Goal: Book appointment/travel/reservation

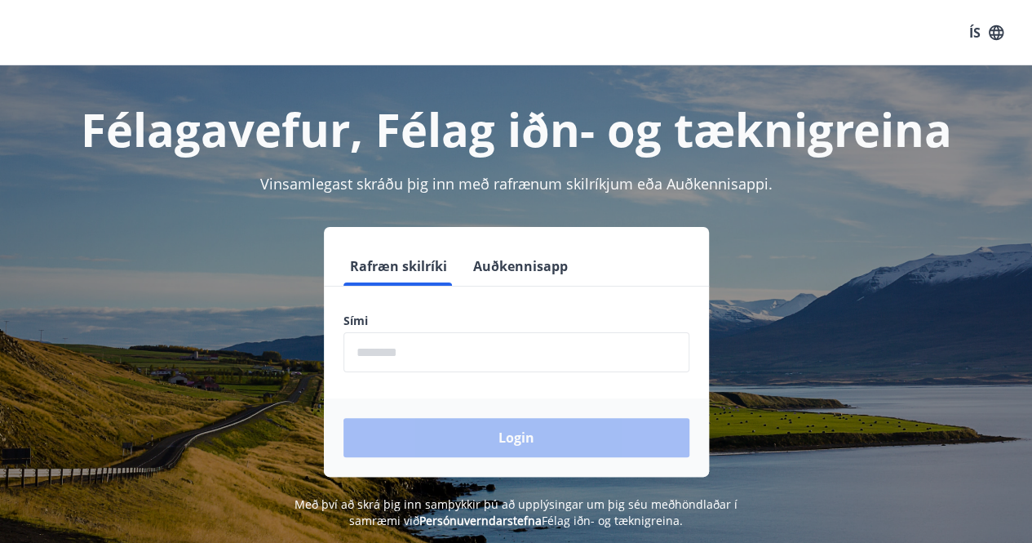
click at [397, 348] on input "phone" at bounding box center [516, 352] width 346 height 40
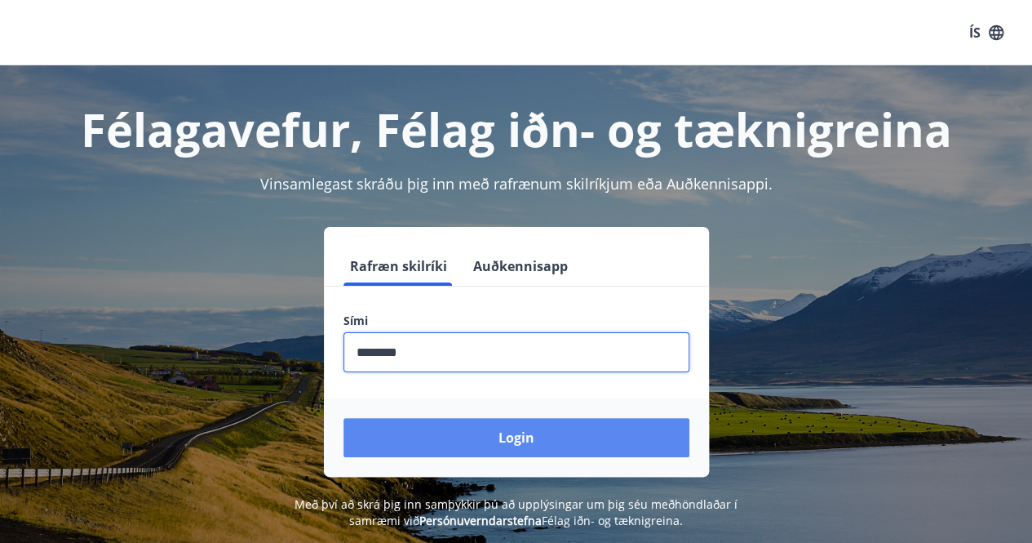
type input "********"
click at [452, 441] on button "Login" at bounding box center [516, 437] width 346 height 39
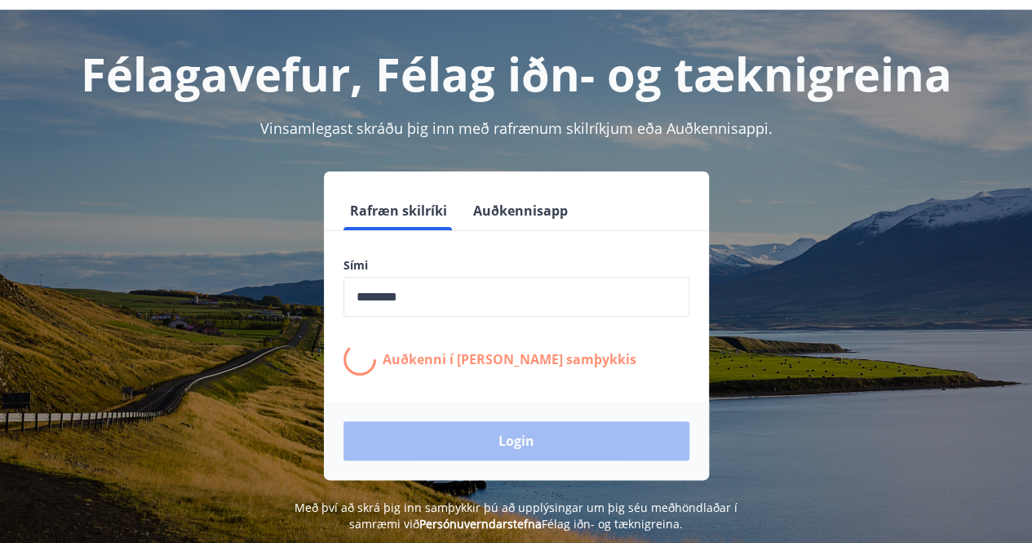
scroll to position [82, 0]
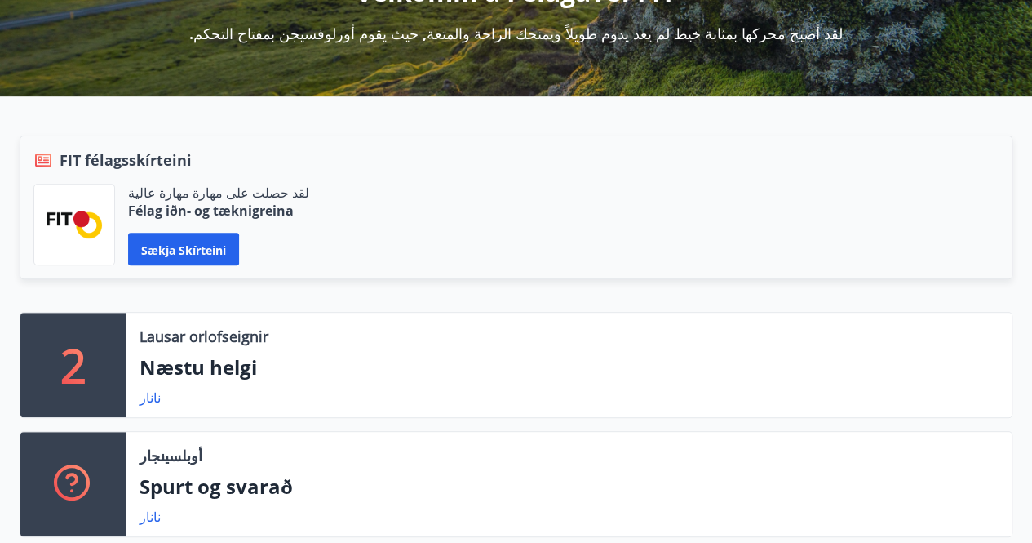
scroll to position [245, 0]
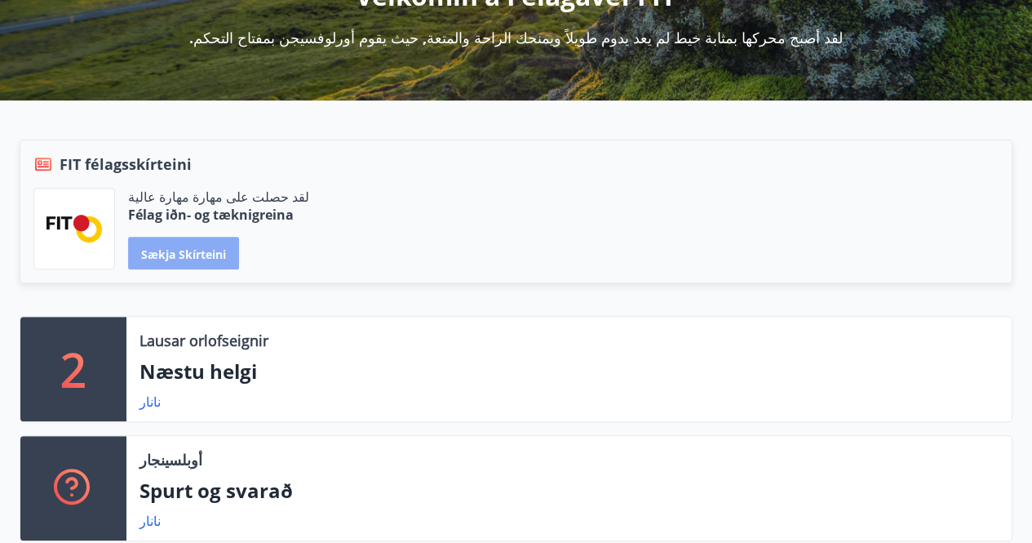
click at [178, 257] on font "Sækja skírteini" at bounding box center [183, 254] width 85 height 16
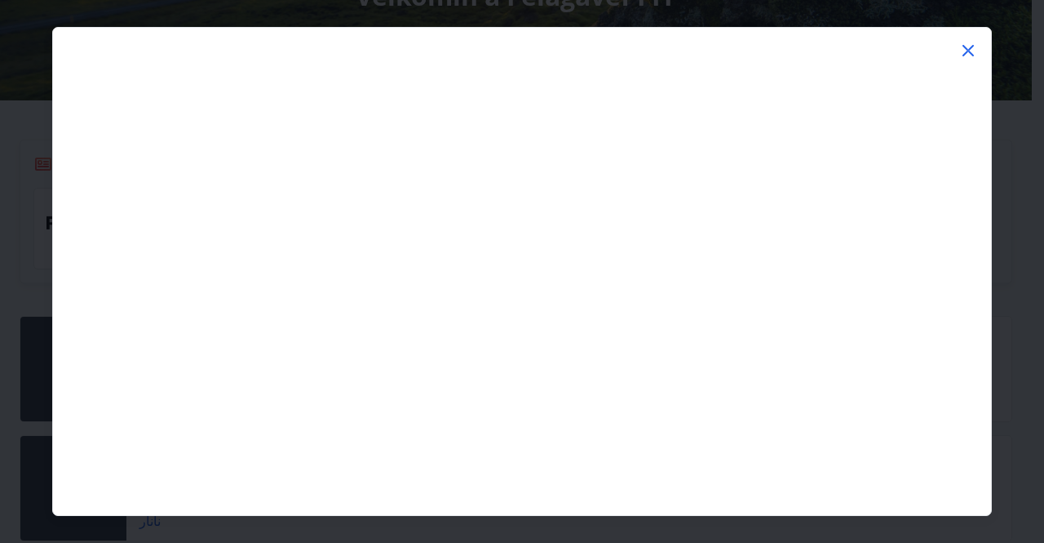
click at [966, 55] on icon at bounding box center [969, 51] width 20 height 20
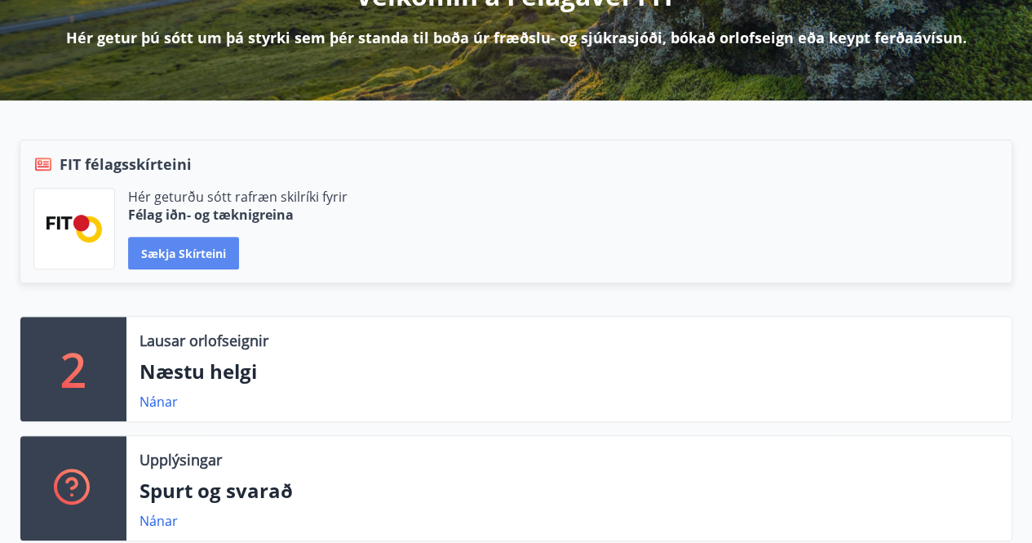
click at [160, 256] on button "Sækja skírteini" at bounding box center [183, 253] width 111 height 33
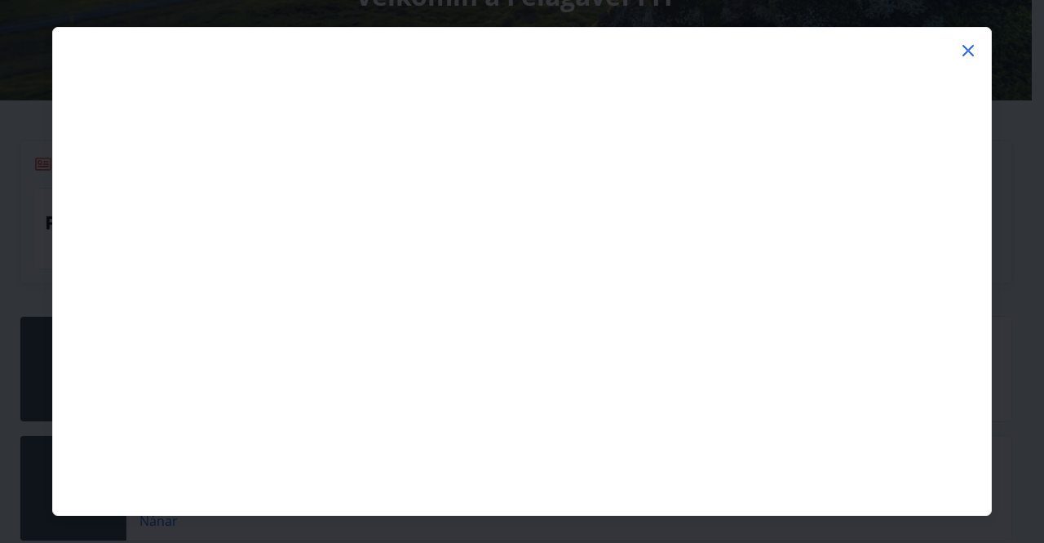
click at [971, 54] on icon at bounding box center [969, 51] width 20 height 20
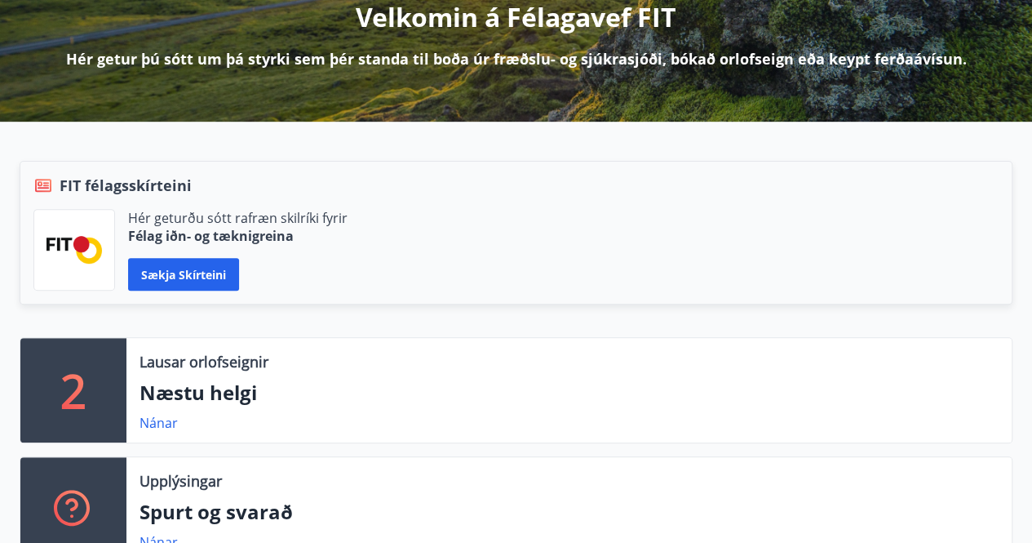
scroll to position [326, 0]
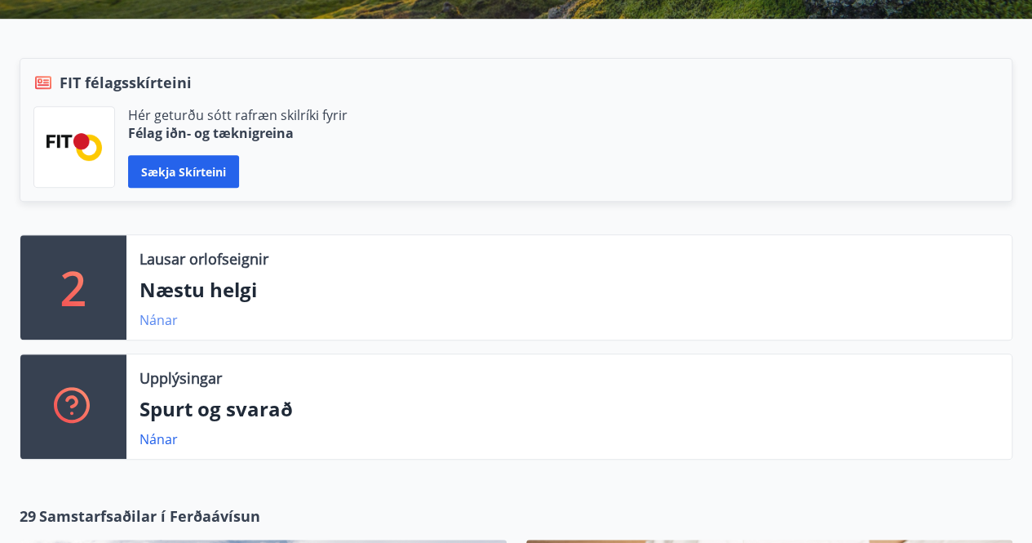
click at [157, 324] on link "Nánar" at bounding box center [159, 320] width 38 height 18
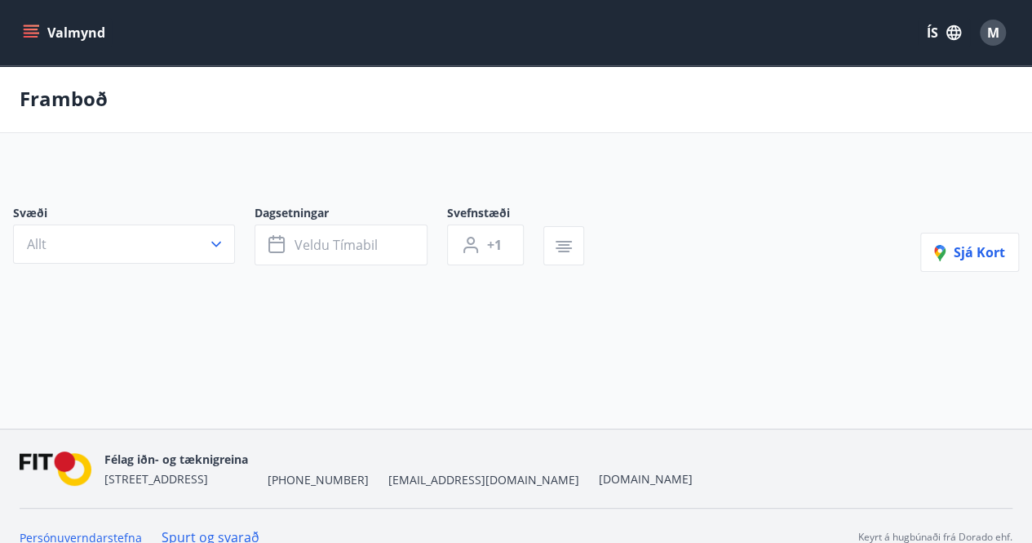
type input "*"
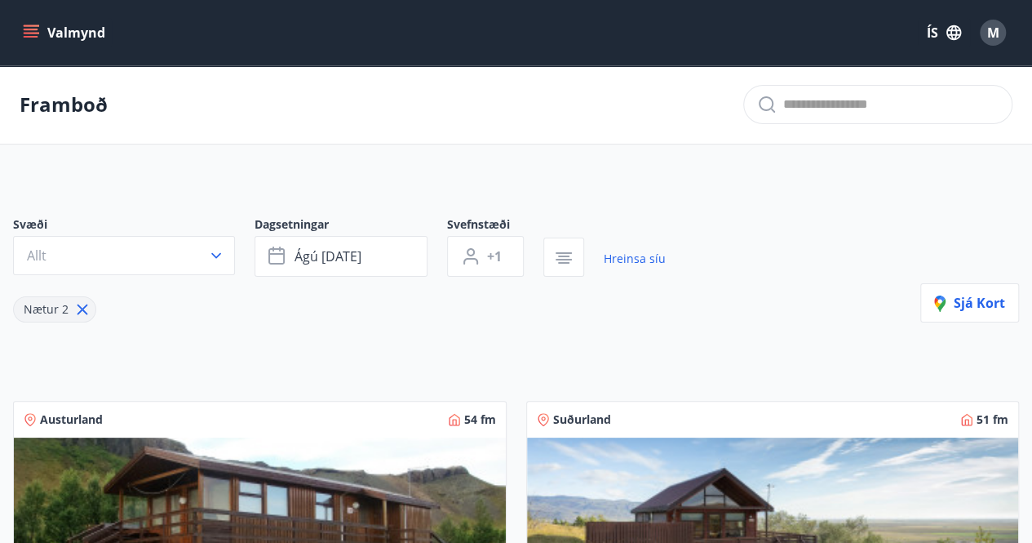
click at [34, 29] on icon "menu" at bounding box center [31, 30] width 15 height 2
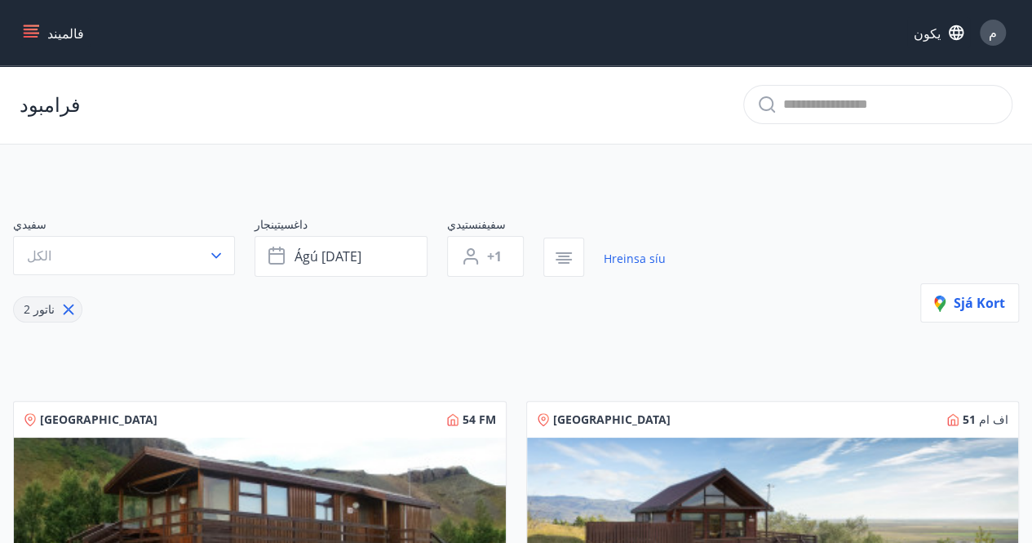
click at [29, 31] on icon "قائمة طعام" at bounding box center [31, 32] width 16 height 16
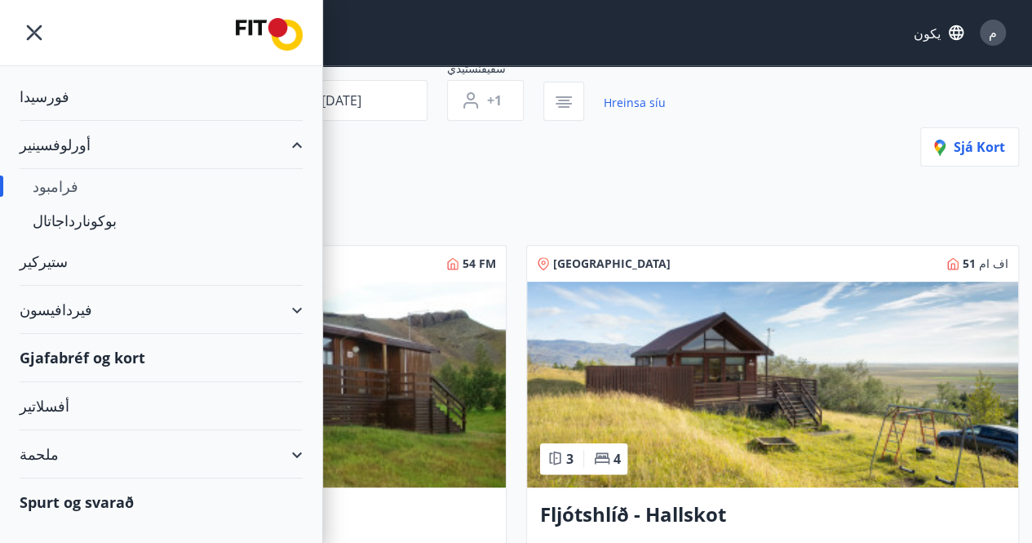
scroll to position [163, 0]
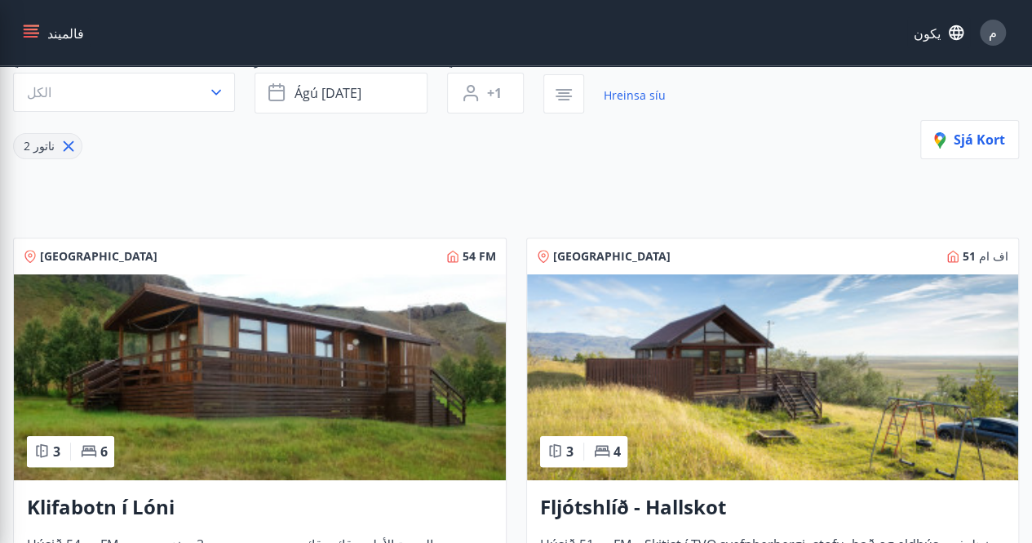
click at [485, 47] on div "فالميند يكون م" at bounding box center [516, 32] width 993 height 39
click at [986, 36] on div "م" at bounding box center [993, 33] width 26 height 26
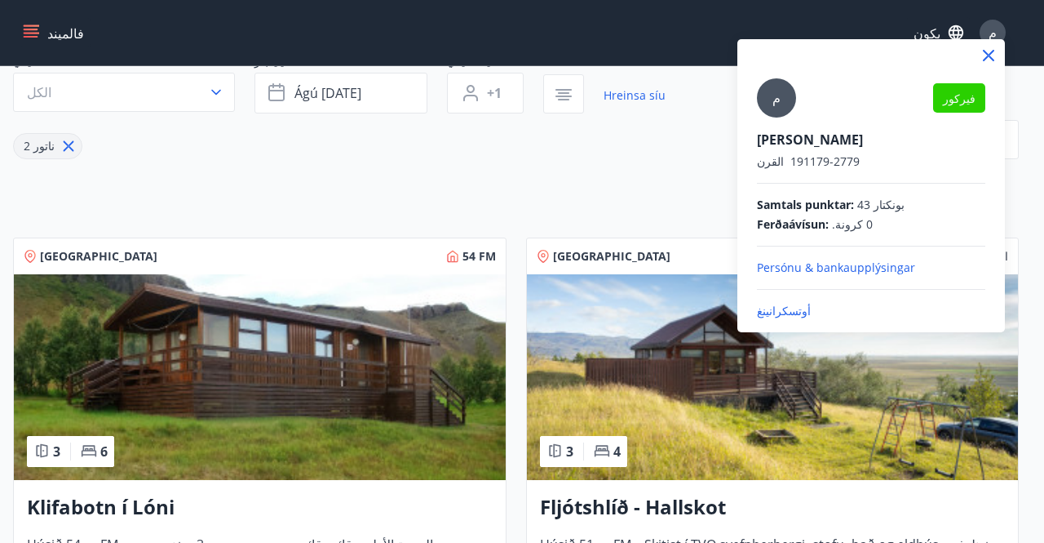
click at [831, 205] on font "Samtals punktar" at bounding box center [804, 205] width 94 height 16
click at [987, 50] on icon at bounding box center [989, 56] width 20 height 20
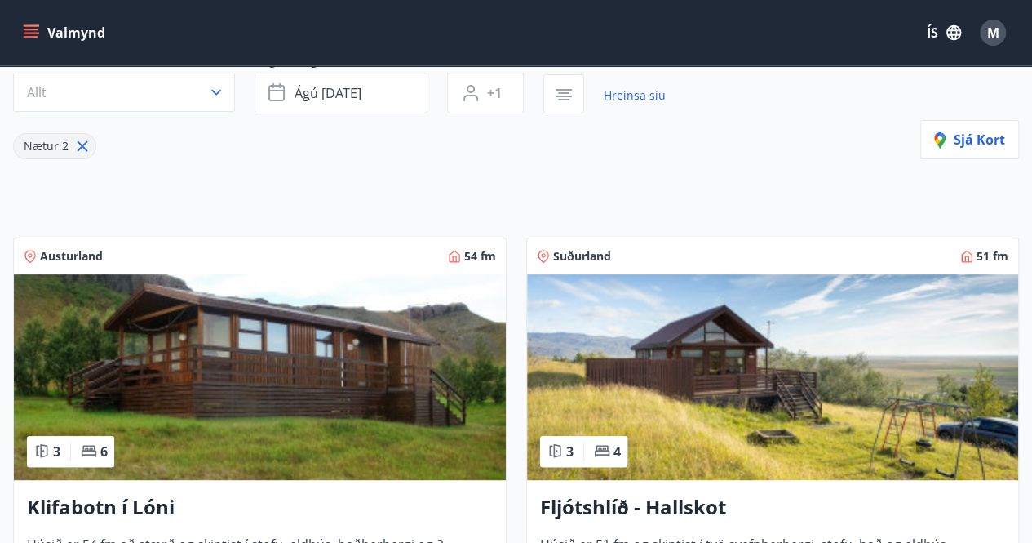
click at [810, 104] on div "Svæði Allt Dagsetningar ágú 29 - sep 01 Svefnstæði +1 Hreinsa síu Nætur 2 Sjá k…" at bounding box center [516, 106] width 1006 height 106
click at [955, 140] on span "Sjá kort" at bounding box center [969, 140] width 71 height 18
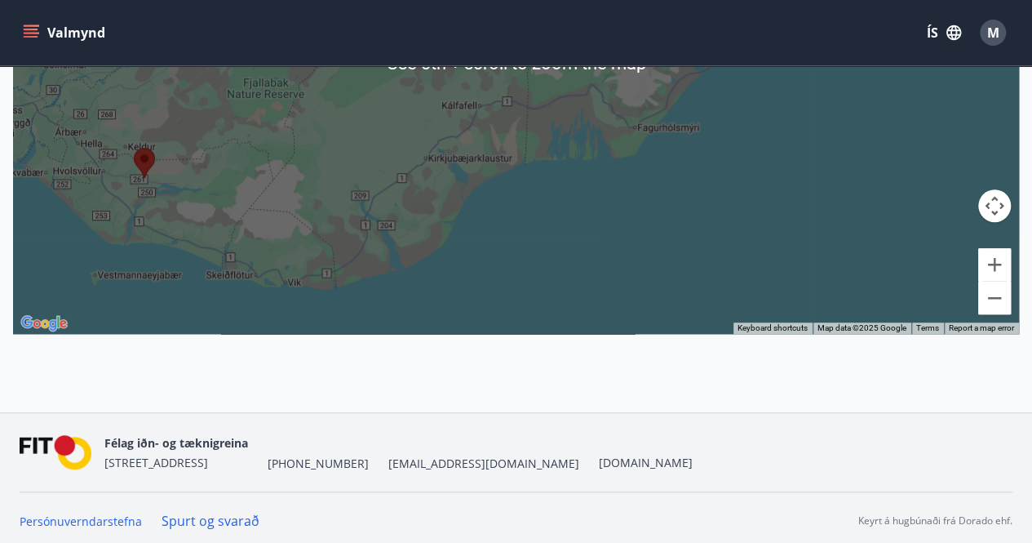
scroll to position [445, 0]
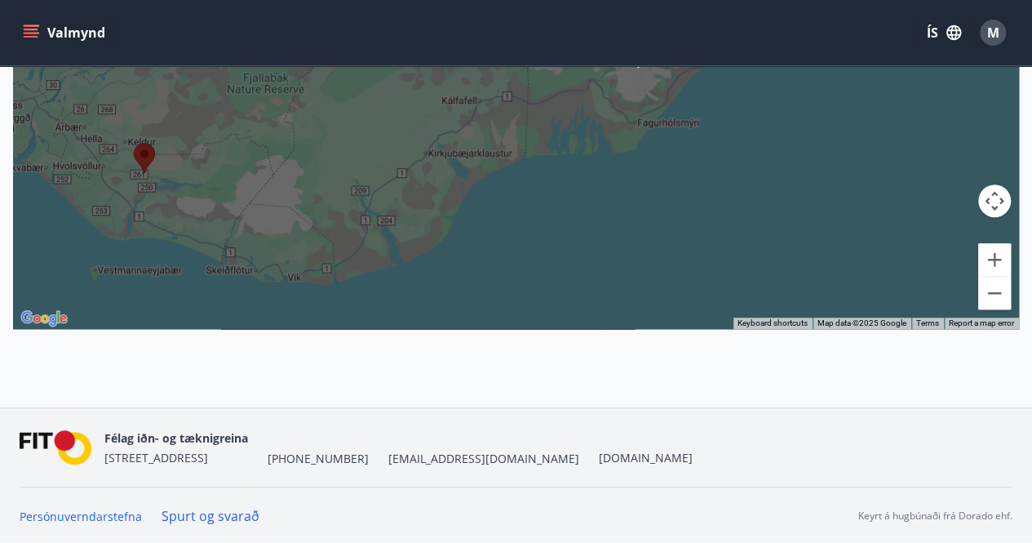
click at [297, 450] on span "[PHONE_NUMBER]" at bounding box center [318, 458] width 101 height 16
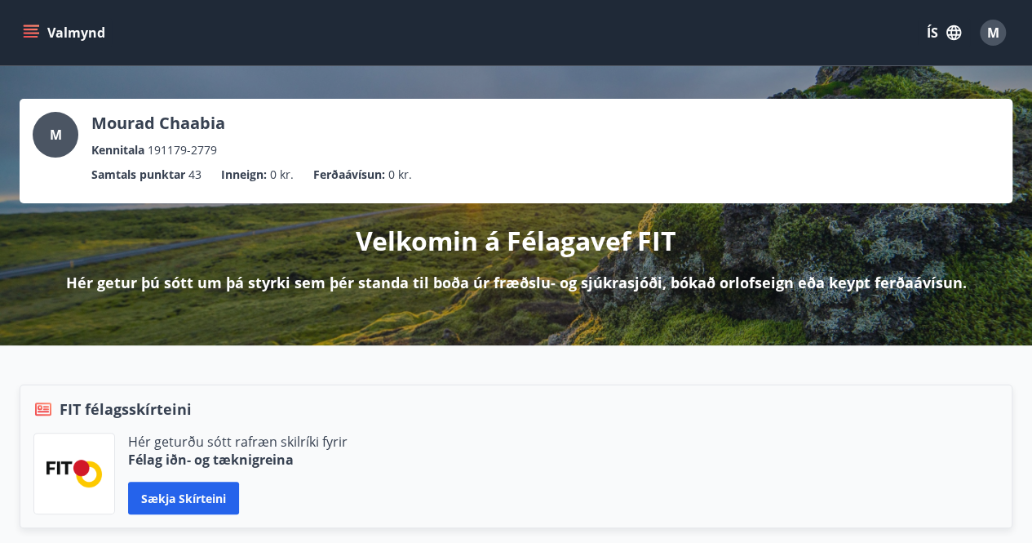
click at [176, 169] on p "Samtals punktar" at bounding box center [138, 175] width 94 height 18
click at [302, 164] on ul "Samtals punktar 43 Inneign : 0 kr. Ferðaávísun : 0 kr." at bounding box center [516, 174] width 967 height 31
click at [72, 41] on button "Valmynd" at bounding box center [66, 32] width 92 height 29
click at [422, 131] on div "M Mourad Chaabia Kennitala 191179-2779" at bounding box center [516, 135] width 967 height 47
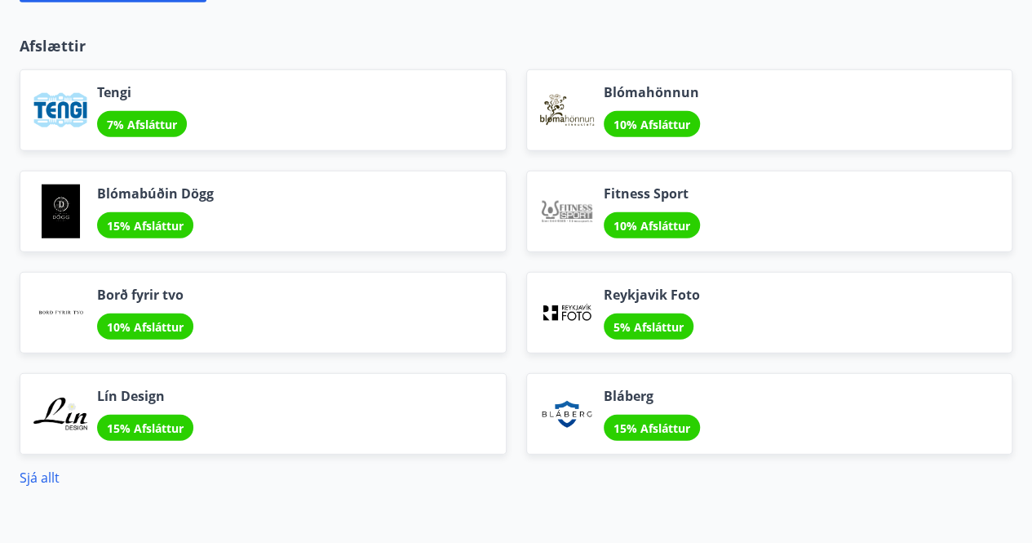
scroll to position [2176, 0]
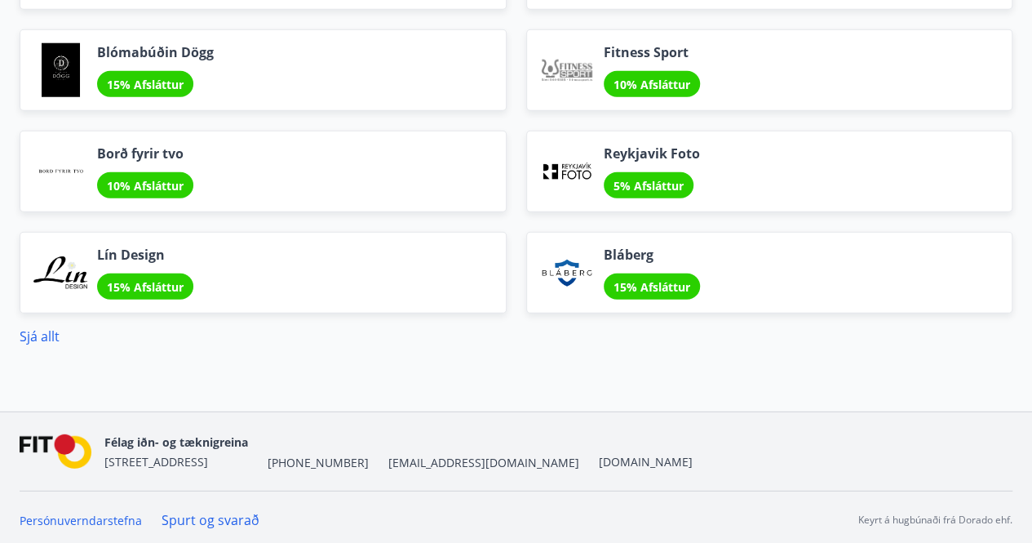
click at [701, 511] on nav "Persónuverndarstefna Spurt og svarað Keyrt á hugbúnaði frá Dorado ehf." at bounding box center [516, 520] width 993 height 18
